Goal: Information Seeking & Learning: Find specific page/section

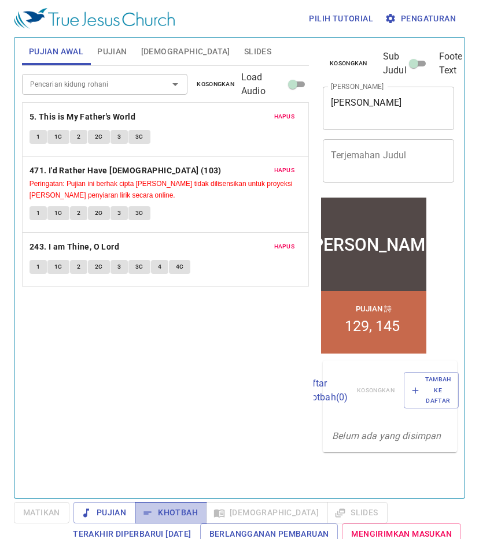
click at [166, 510] on span "Khotbah" at bounding box center [171, 513] width 54 height 14
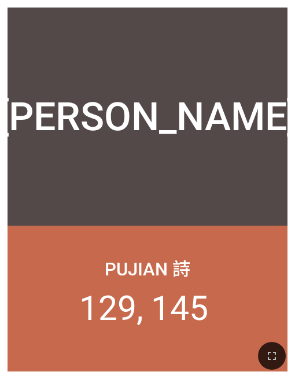
click at [201, 98] on div "[PERSON_NAME]" at bounding box center [147, 117] width 299 height 46
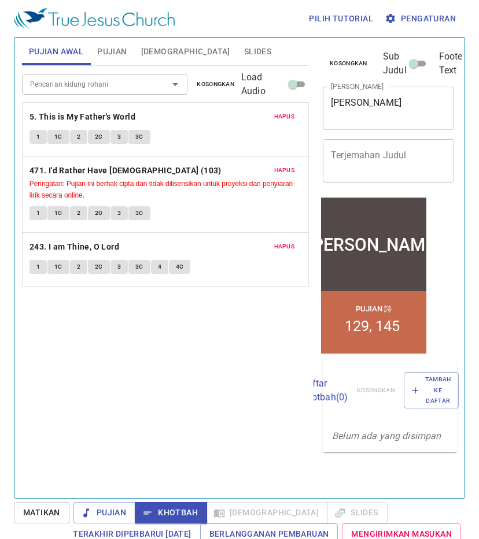
click at [120, 54] on span "Pujian" at bounding box center [111, 51] width 29 height 14
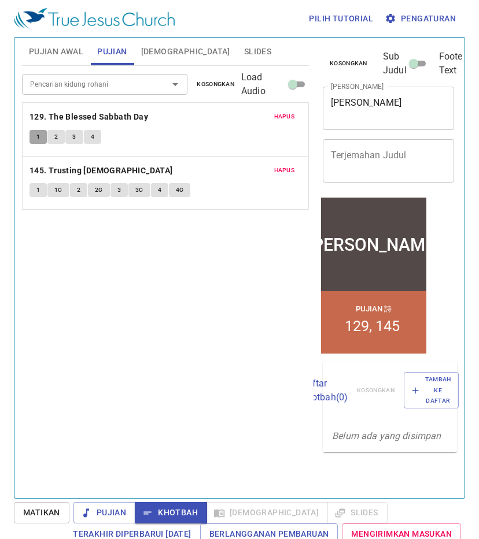
click at [37, 138] on span "1" at bounding box center [37, 137] width 3 height 10
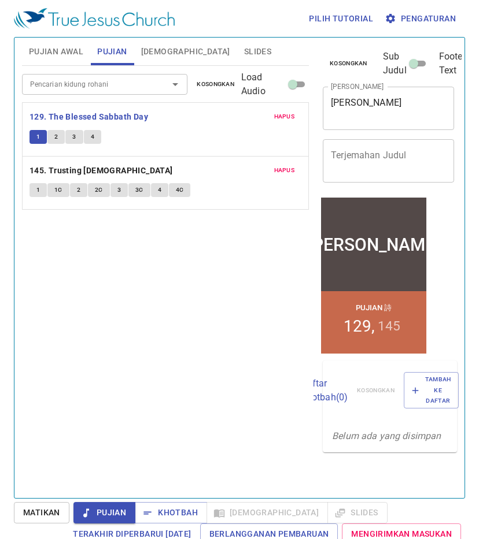
click at [58, 138] on button "2" at bounding box center [55, 137] width 17 height 14
click at [75, 133] on span "3" at bounding box center [73, 137] width 3 height 10
click at [95, 135] on button "4" at bounding box center [92, 137] width 17 height 14
click at [165, 509] on span "Khotbah" at bounding box center [171, 513] width 54 height 14
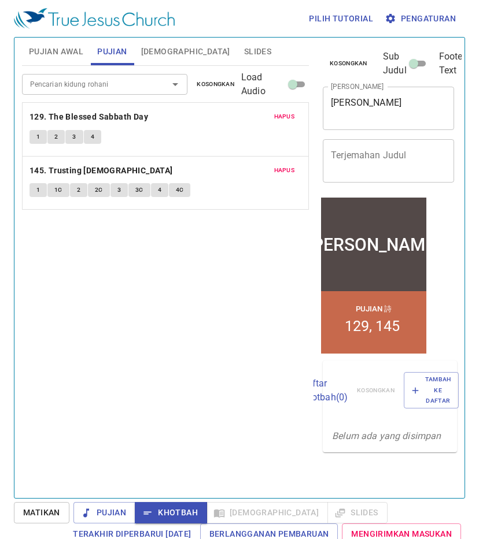
click at [173, 51] on span "[DEMOGRAPHIC_DATA]" at bounding box center [185, 51] width 89 height 14
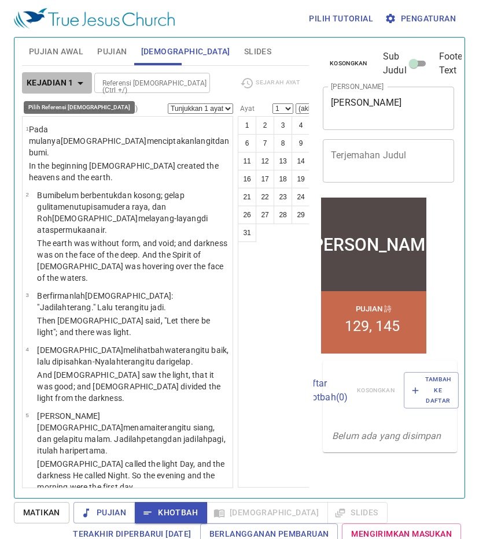
click at [57, 87] on b "Kejadian 1" at bounding box center [50, 83] width 47 height 14
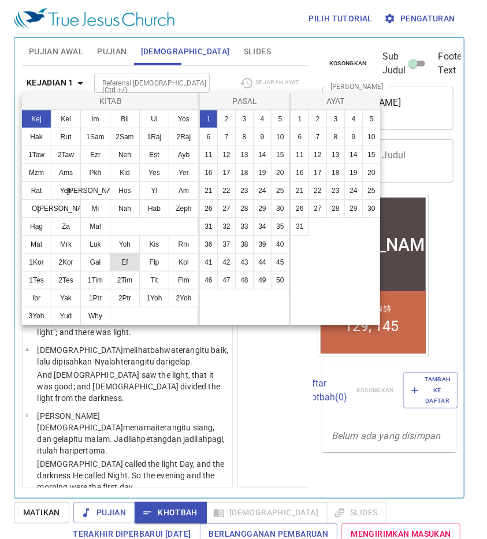
click at [132, 266] on button "Ef" at bounding box center [125, 262] width 30 height 18
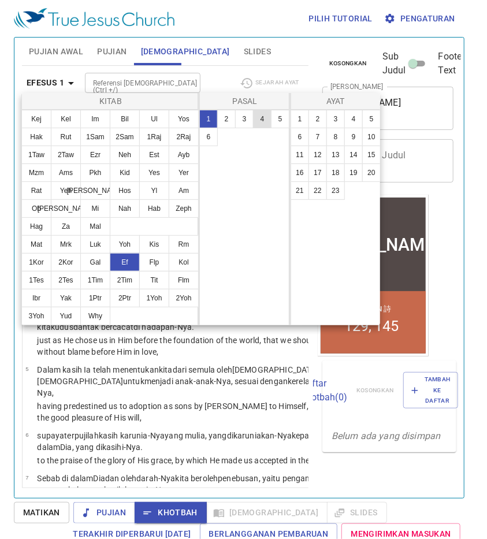
click at [264, 123] on button "4" at bounding box center [262, 119] width 18 height 18
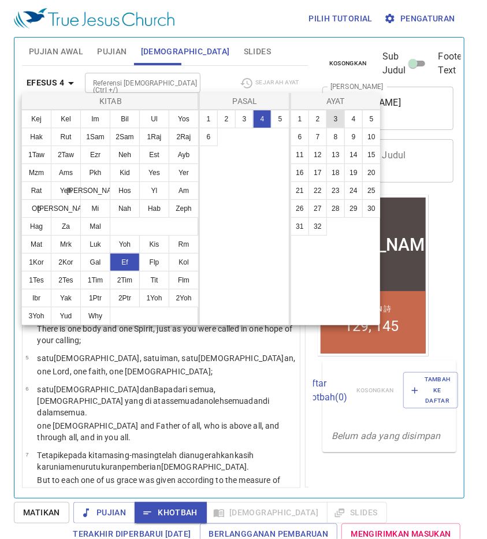
click at [331, 117] on button "3" at bounding box center [336, 119] width 18 height 18
select select "3"
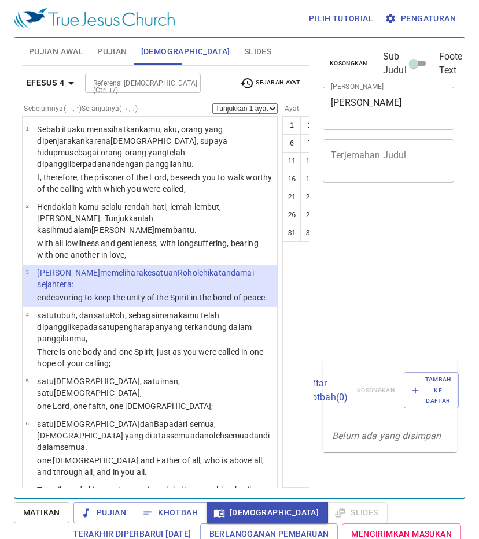
select select "3"
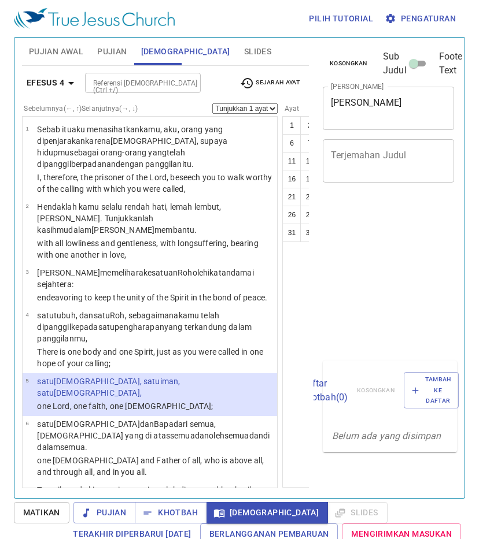
select select "5"
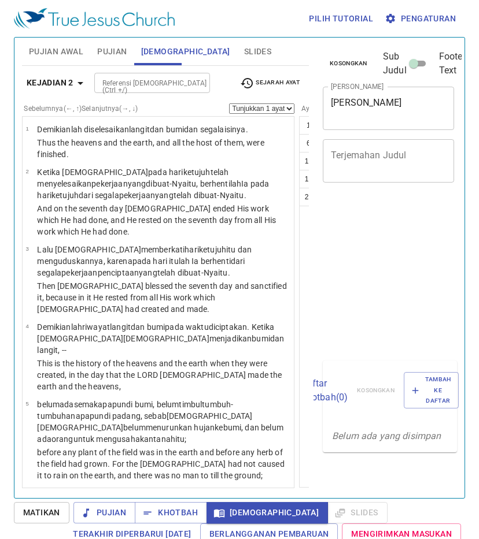
select select "20"
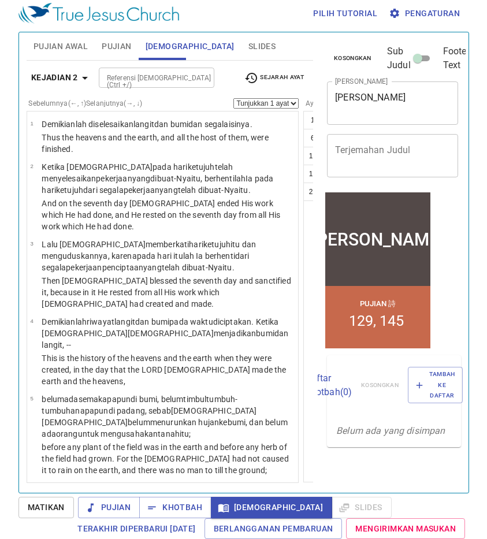
scroll to position [1575, 0]
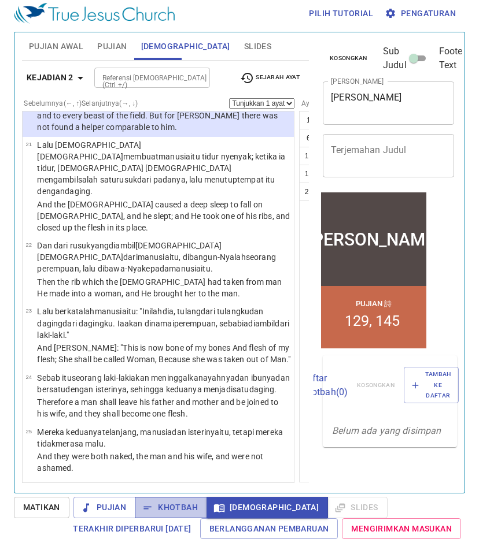
click at [175, 504] on span "Khotbah" at bounding box center [171, 507] width 54 height 14
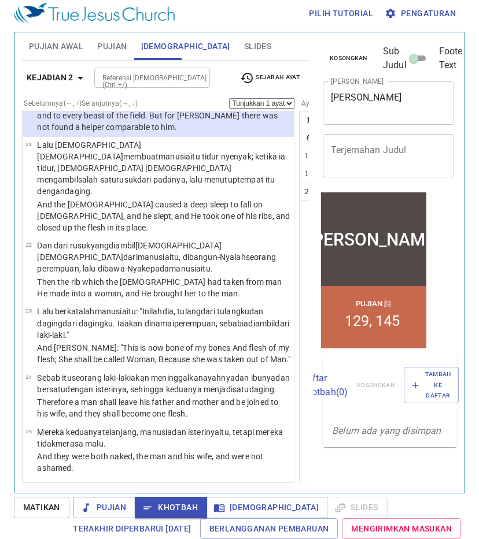
click at [74, 77] on icon "button" at bounding box center [80, 78] width 14 height 14
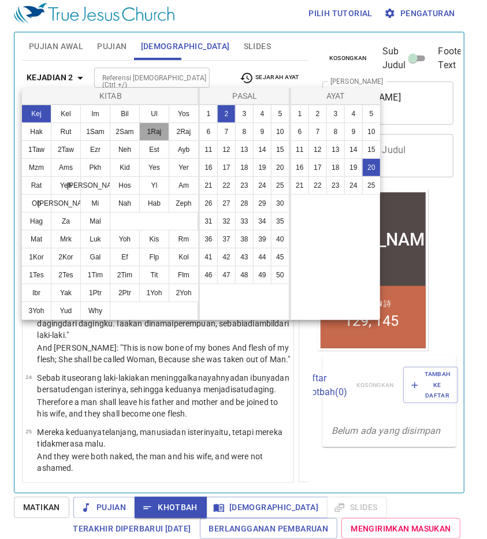
click at [160, 136] on button "1Raj" at bounding box center [154, 132] width 30 height 18
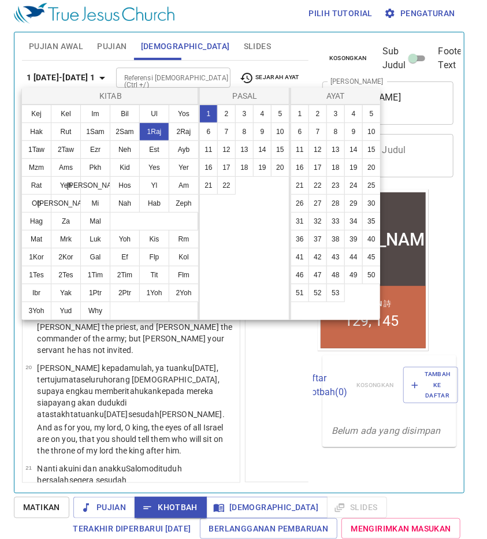
scroll to position [0, 0]
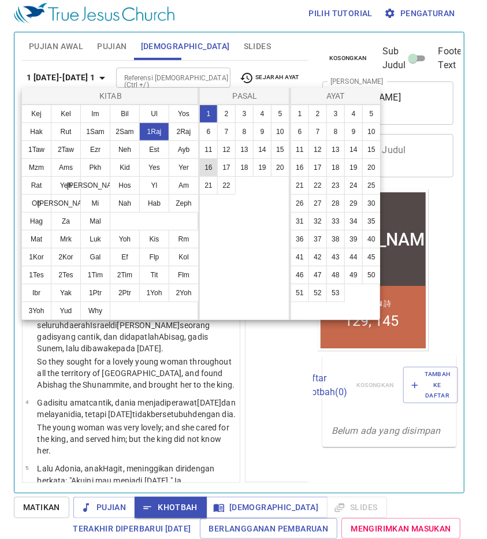
click at [210, 166] on button "16" at bounding box center [208, 167] width 18 height 18
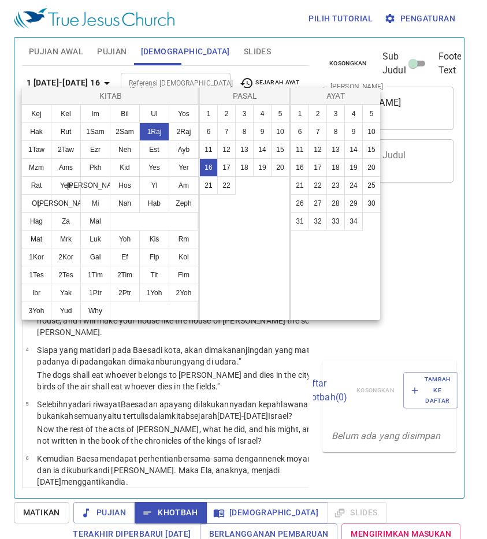
select select "20"
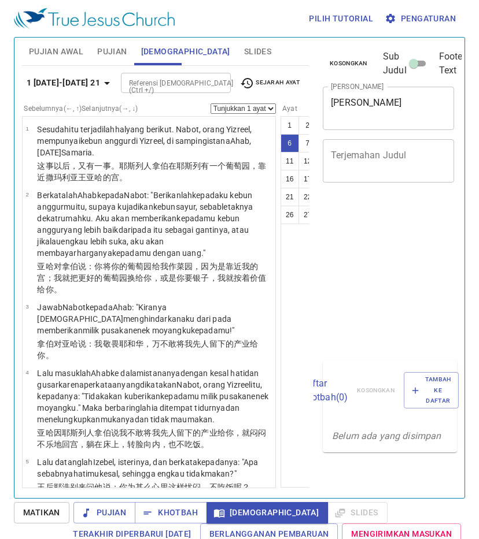
select select "6"
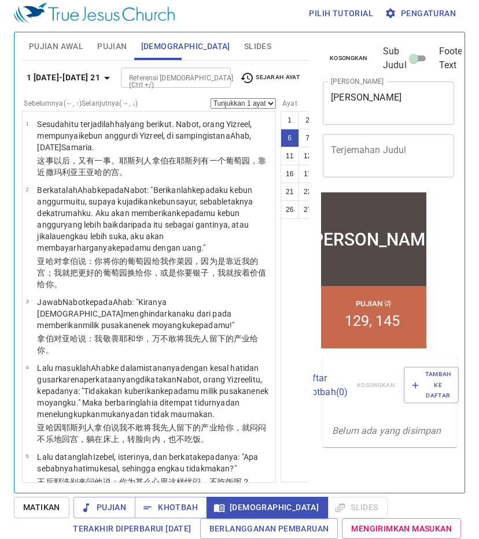
scroll to position [603, 0]
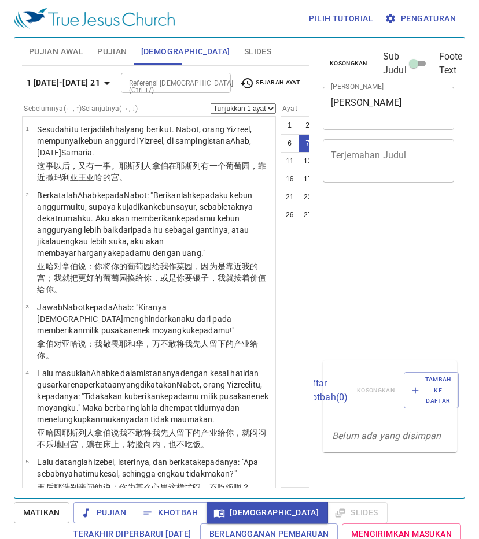
select select "7"
select select "19"
